Goal: Information Seeking & Learning: Learn about a topic

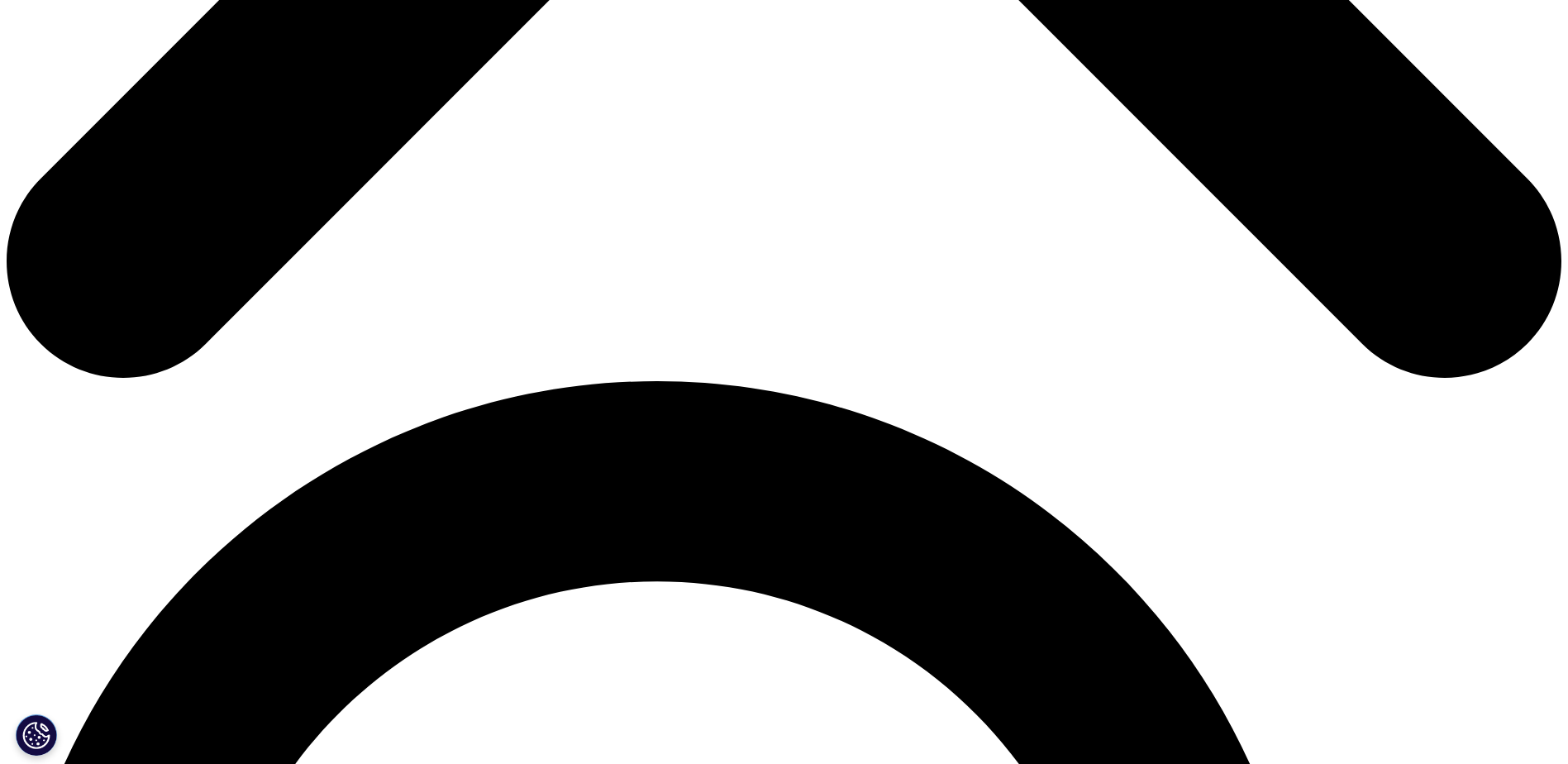
scroll to position [1239, 0]
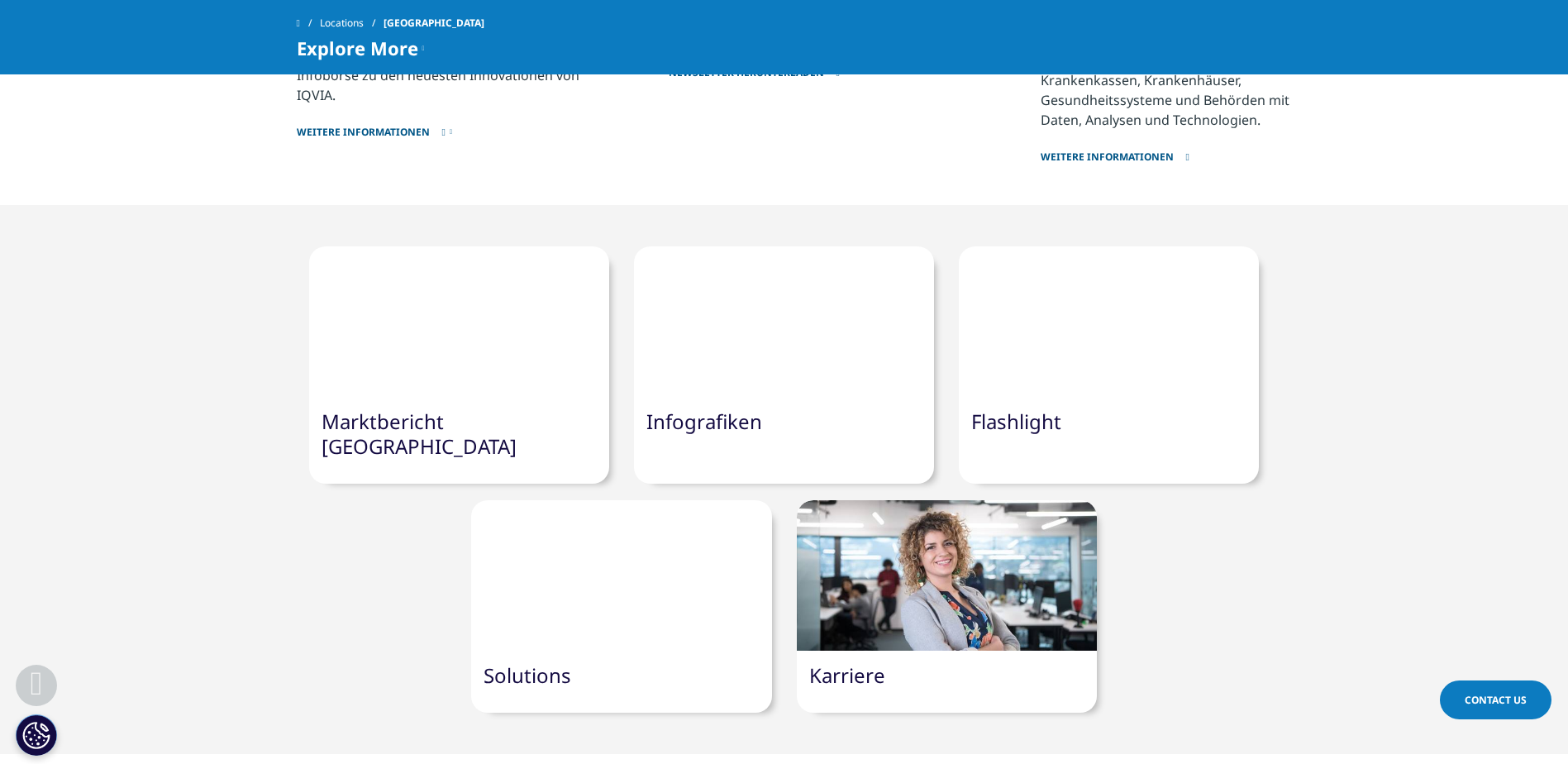
click at [873, 661] on link "Karriere" at bounding box center [847, 674] width 76 height 27
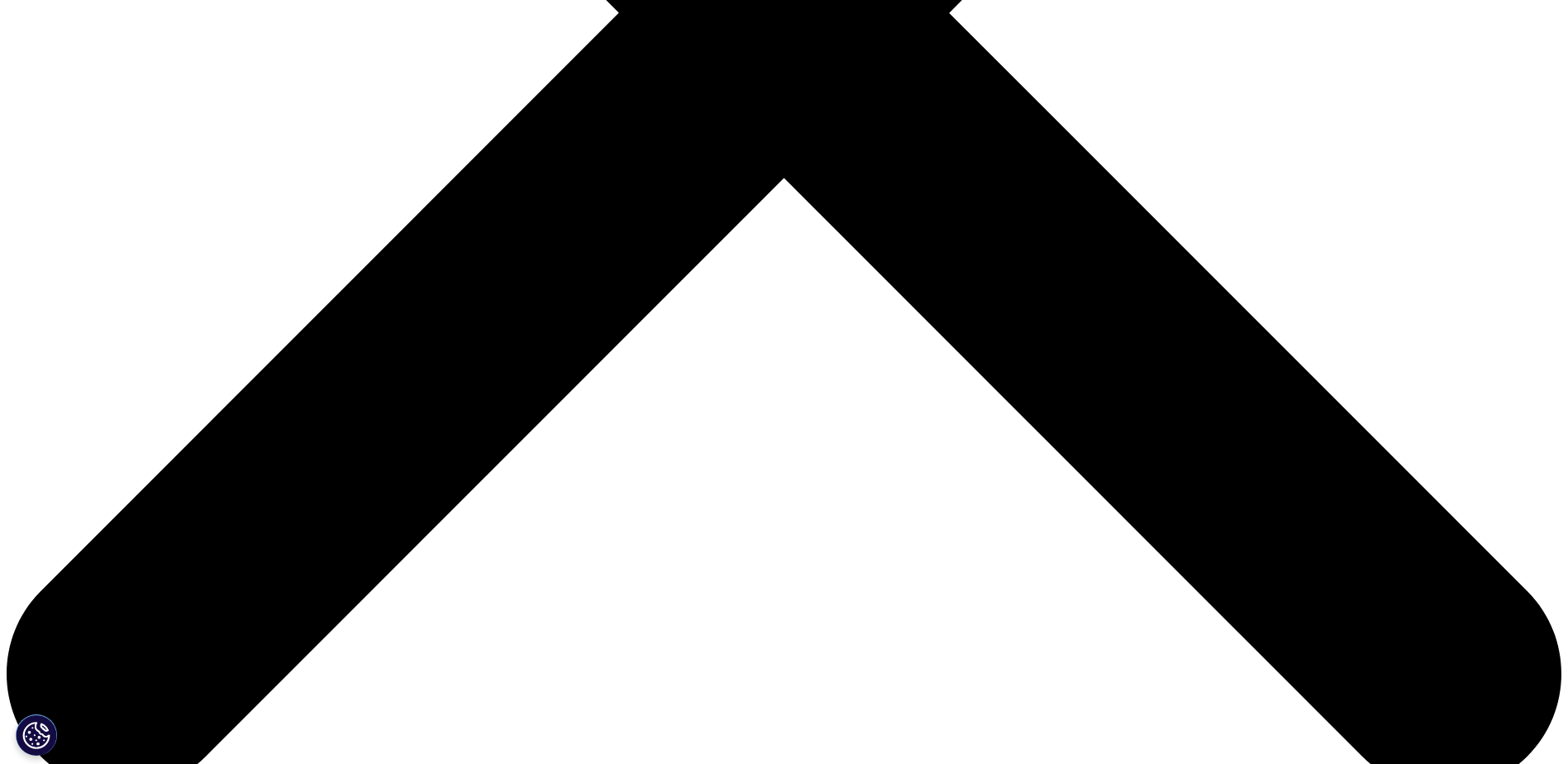
scroll to position [827, 0]
